Goal: Transaction & Acquisition: Purchase product/service

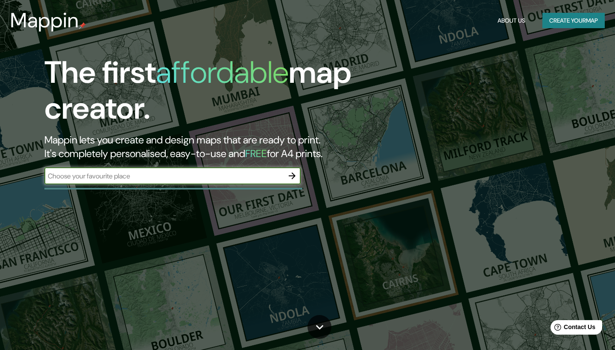
click at [240, 176] on input "text" at bounding box center [163, 176] width 239 height 10
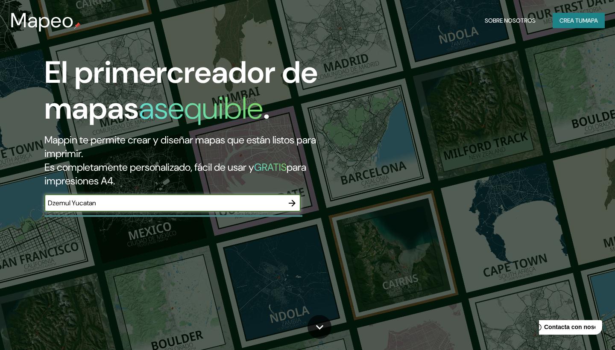
type input "Dzemul Yucatan"
click at [293, 198] on icon "button" at bounding box center [292, 203] width 10 height 10
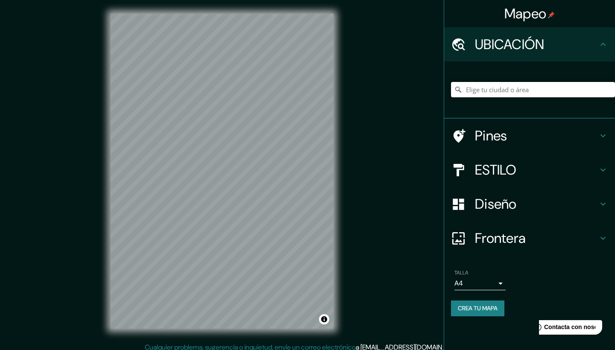
click at [493, 93] on input "Elige tu ciudad o área" at bounding box center [533, 89] width 164 height 15
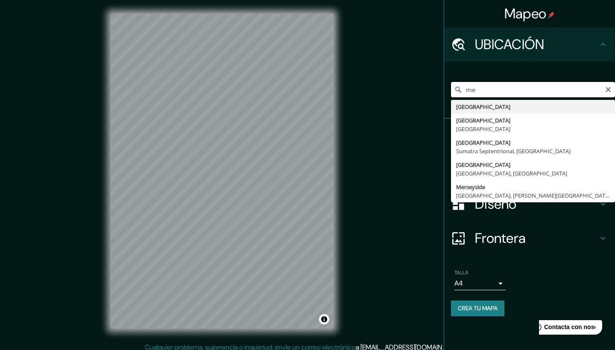
type input "m"
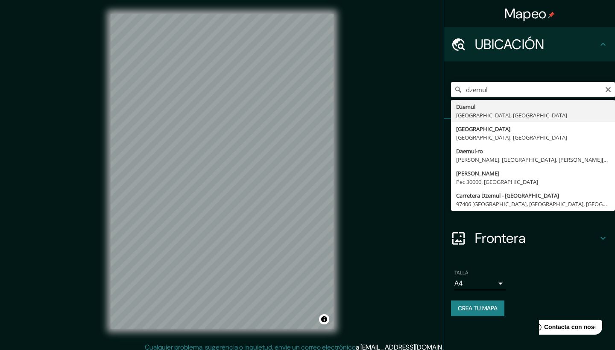
type input "Dzemul, [GEOGRAPHIC_DATA], [GEOGRAPHIC_DATA]"
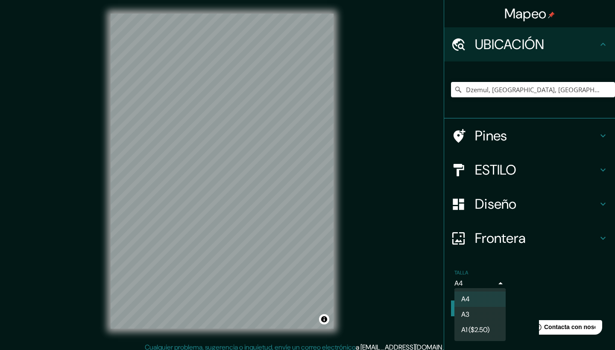
click at [503, 279] on body "Mapeo UBICACIÓN Dzemul, [GEOGRAPHIC_DATA], [GEOGRAPHIC_DATA] Pines ESTILO Diseñ…" at bounding box center [307, 175] width 615 height 350
click at [541, 284] on div at bounding box center [307, 175] width 615 height 350
click at [502, 124] on div "Pines" at bounding box center [529, 136] width 171 height 34
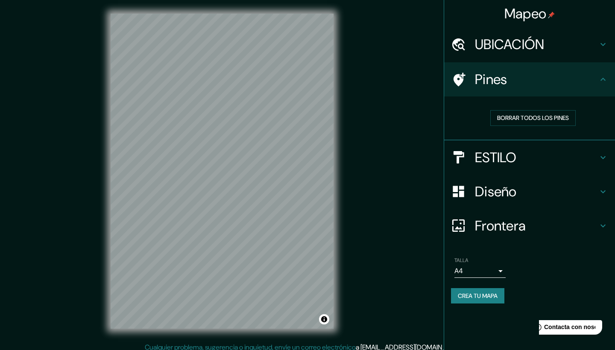
click at [463, 76] on icon at bounding box center [460, 80] width 12 height 14
drag, startPoint x: 261, startPoint y: 199, endPoint x: 220, endPoint y: 183, distance: 43.5
click at [225, 187] on div at bounding box center [228, 190] width 7 height 7
drag, startPoint x: 137, startPoint y: 194, endPoint x: 213, endPoint y: 165, distance: 81.0
click at [213, 165] on div at bounding box center [213, 162] width 7 height 7
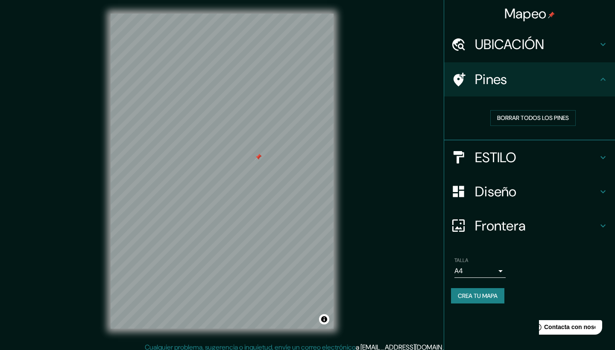
drag, startPoint x: 211, startPoint y: 161, endPoint x: 255, endPoint y: 155, distance: 44.4
click at [255, 155] on div at bounding box center [258, 157] width 7 height 7
click at [255, 155] on div at bounding box center [255, 157] width 7 height 7
click at [110, 225] on div "© Mapbox © OpenStreetMap Improve this map" at bounding box center [222, 171] width 250 height 342
click at [287, 65] on div at bounding box center [286, 65] width 7 height 7
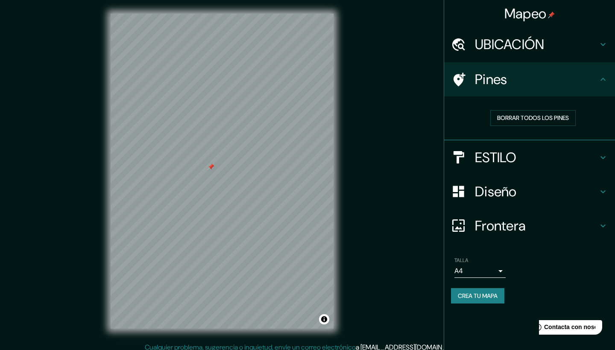
click at [211, 169] on div at bounding box center [211, 167] width 7 height 7
click at [600, 157] on icon at bounding box center [603, 157] width 10 height 10
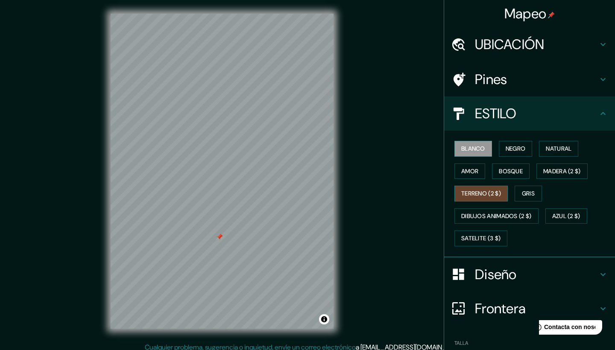
click at [491, 188] on button "TERRENO (2 $)" at bounding box center [480, 194] width 53 height 16
click at [495, 186] on button "TERRENO (2 $)" at bounding box center [480, 194] width 53 height 16
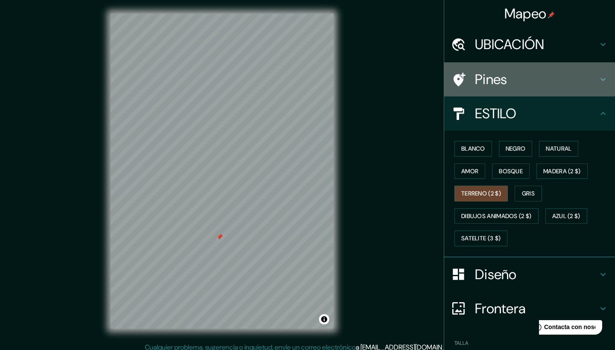
click at [487, 74] on h4 "Pines" at bounding box center [536, 79] width 123 height 17
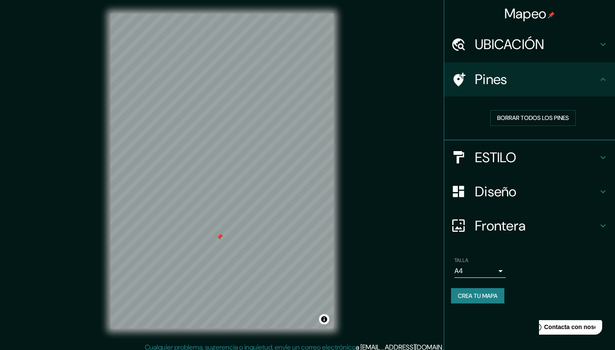
click at [487, 157] on h4 "ESTILO" at bounding box center [536, 157] width 123 height 17
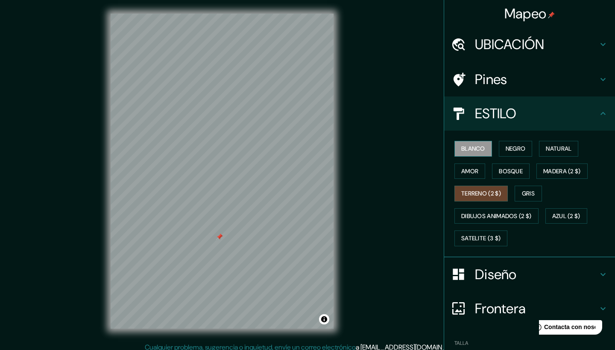
click at [477, 145] on button "blanco" at bounding box center [473, 149] width 38 height 16
click at [511, 146] on button "NEGRO" at bounding box center [516, 149] width 34 height 16
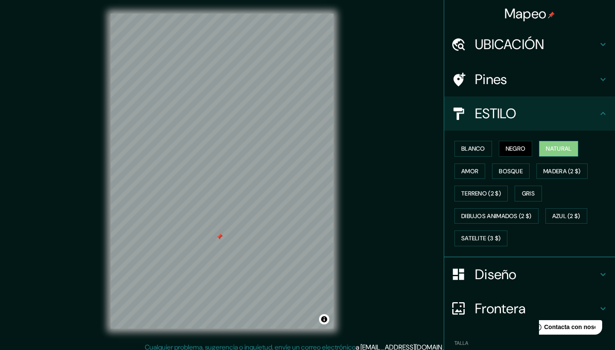
click at [552, 149] on button "Natural" at bounding box center [558, 149] width 39 height 16
click at [464, 173] on button "amor" at bounding box center [469, 172] width 31 height 16
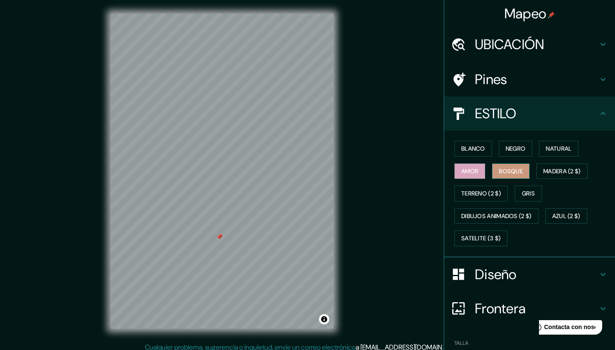
click at [506, 173] on button "Bosque" at bounding box center [511, 172] width 38 height 16
click at [550, 167] on button "MADERA (2 $)" at bounding box center [561, 172] width 51 height 16
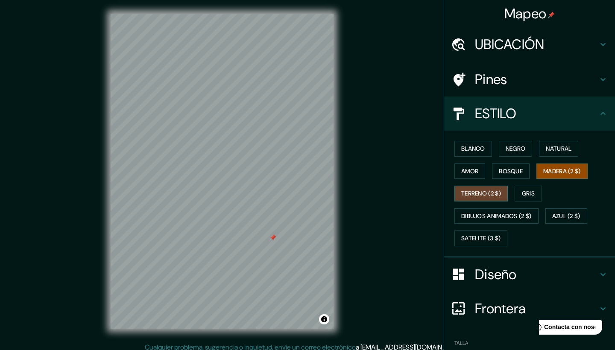
click at [468, 187] on button "TERRENO (2 $)" at bounding box center [480, 194] width 53 height 16
click at [534, 190] on button "Gris" at bounding box center [528, 194] width 27 height 16
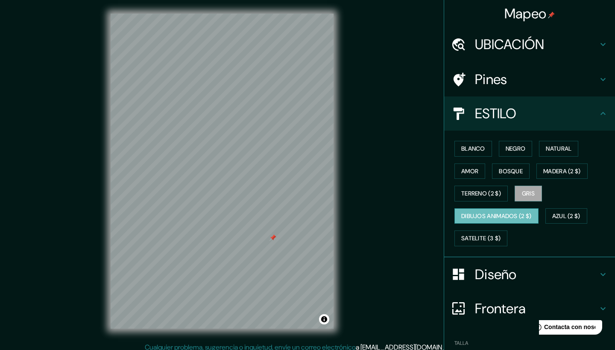
click at [508, 216] on button "DIBUJOS ANIMADOS (2 $)" at bounding box center [496, 216] width 84 height 16
click at [574, 218] on button "AZUL (2 $)" at bounding box center [566, 216] width 42 height 16
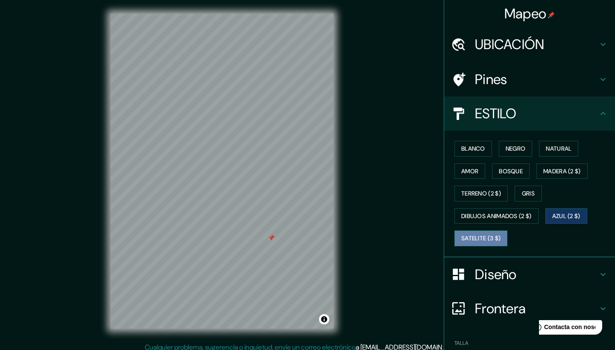
click at [487, 237] on button "Satelite (3 $)" at bounding box center [480, 239] width 53 height 16
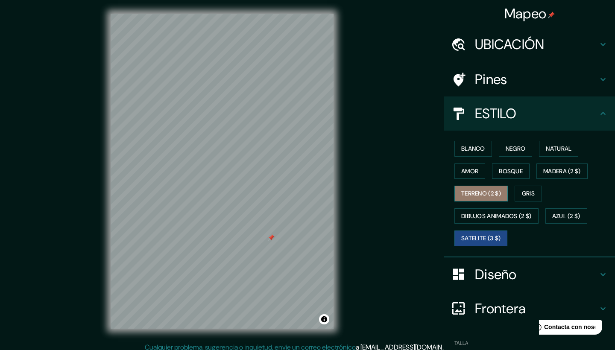
click at [481, 191] on button "TERRENO (2 $)" at bounding box center [480, 194] width 53 height 16
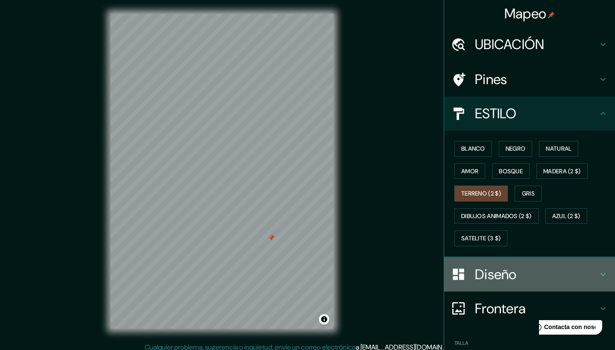
click at [485, 267] on h4 "Diseño" at bounding box center [536, 274] width 123 height 17
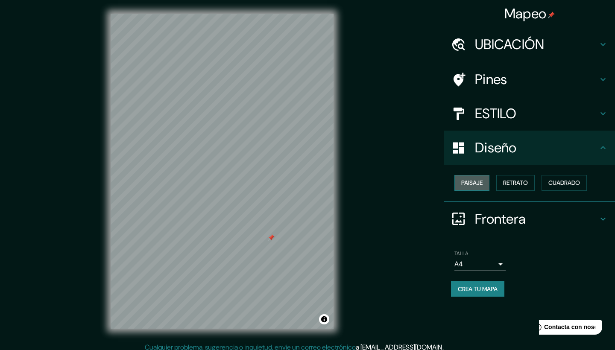
click at [478, 183] on button "Paisaje" at bounding box center [471, 183] width 35 height 16
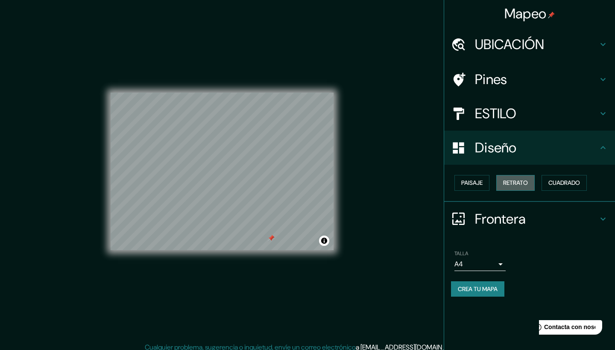
click at [515, 177] on button "Retrato" at bounding box center [515, 183] width 38 height 16
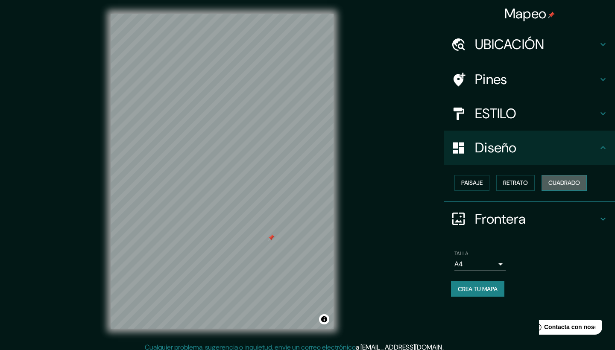
click at [566, 181] on button "Cuadrado" at bounding box center [564, 183] width 45 height 16
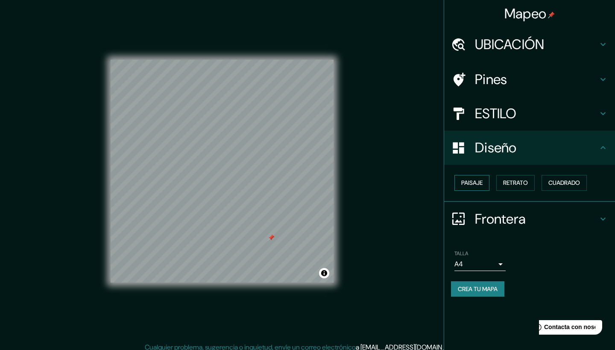
click at [477, 177] on button "Paisaje" at bounding box center [471, 183] width 35 height 16
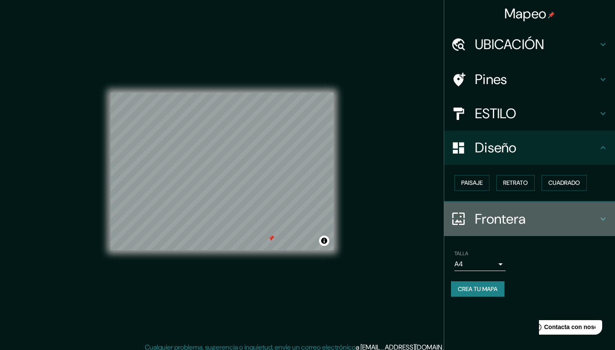
click at [502, 215] on h4 "Frontera" at bounding box center [536, 219] width 123 height 17
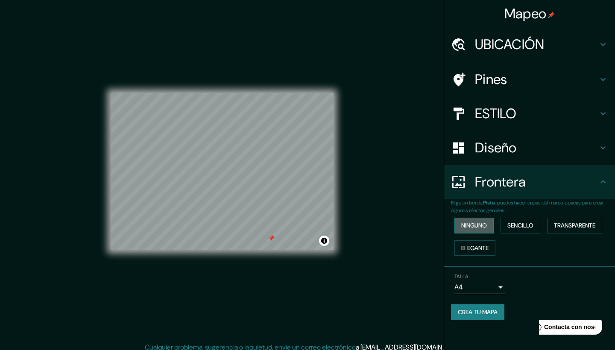
click at [470, 224] on button "ninguno" at bounding box center [473, 226] width 39 height 16
click at [470, 241] on button "ELEGANTE" at bounding box center [474, 248] width 41 height 16
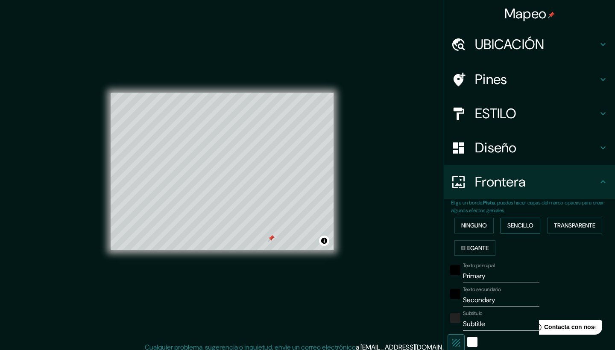
click at [506, 218] on button "Sencillo" at bounding box center [521, 226] width 40 height 16
click at [598, 219] on button "TRANSPARENTE" at bounding box center [574, 226] width 55 height 16
click at [524, 178] on h4 "Frontera" at bounding box center [536, 181] width 123 height 17
click at [472, 223] on button "ninguno" at bounding box center [473, 226] width 39 height 16
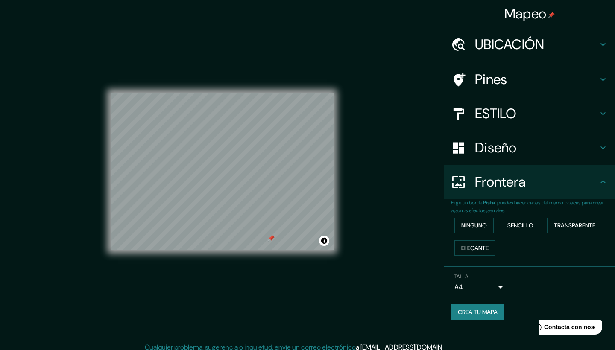
click at [500, 143] on h4 "Diseño" at bounding box center [536, 147] width 123 height 17
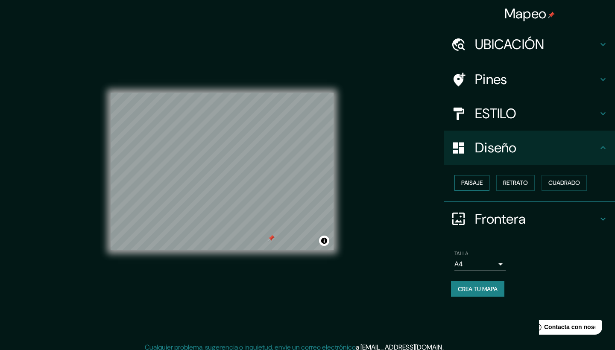
click at [480, 183] on button "Paisaje" at bounding box center [471, 183] width 35 height 16
click at [516, 183] on button "Retrato" at bounding box center [515, 183] width 38 height 16
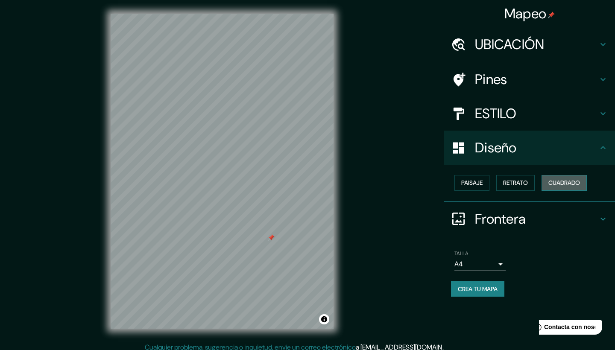
click at [547, 181] on button "Cuadrado" at bounding box center [564, 183] width 45 height 16
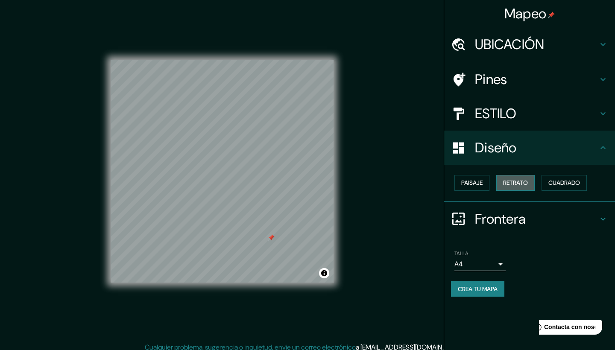
click at [509, 179] on button "Retrato" at bounding box center [515, 183] width 38 height 16
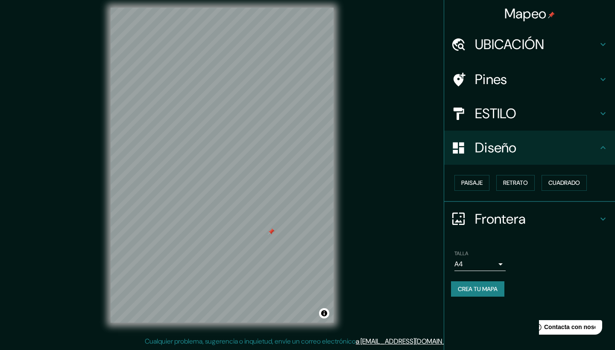
scroll to position [6, 0]
